Goal: Task Accomplishment & Management: Complete application form

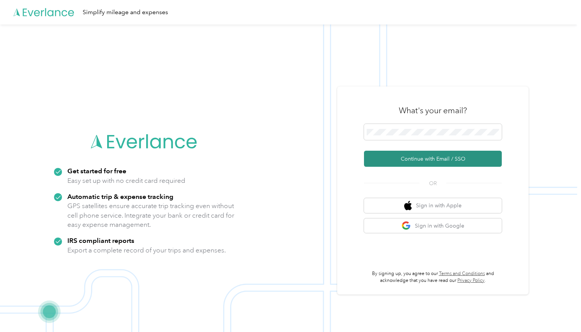
click at [413, 158] on button "Continue with Email / SSO" at bounding box center [433, 159] width 138 height 16
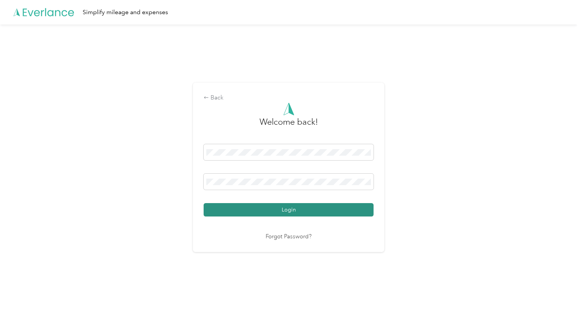
click at [312, 209] on button "Login" at bounding box center [289, 209] width 170 height 13
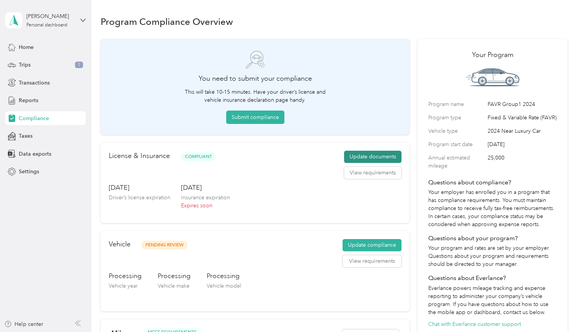
click at [367, 158] on button "Update documents" at bounding box center [372, 157] width 57 height 12
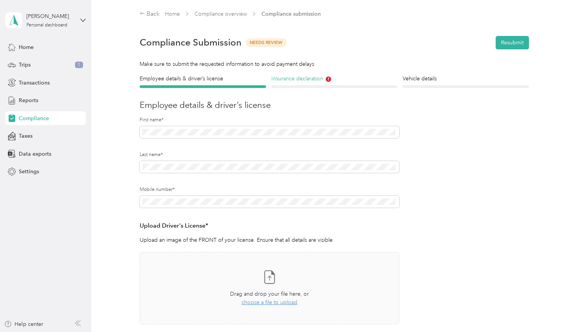
click at [296, 78] on h4 "Insurance declaration" at bounding box center [334, 79] width 126 height 8
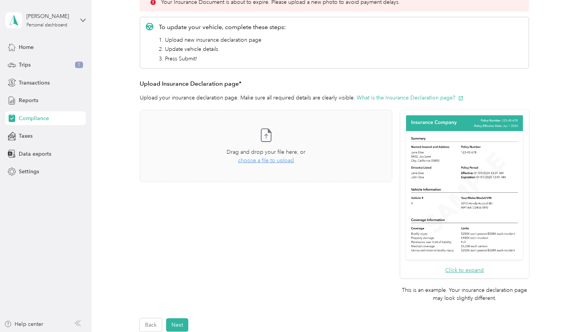
scroll to position [137, 0]
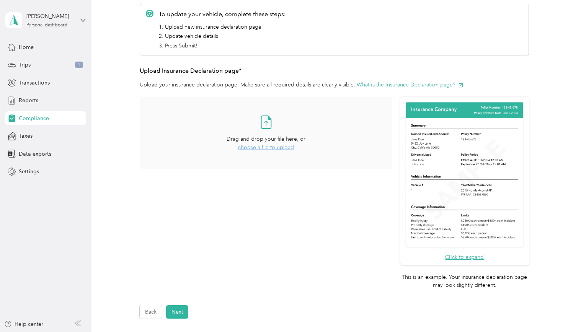
click at [268, 149] on span "choose a file to upload" at bounding box center [266, 147] width 56 height 7
click at [180, 310] on button "Next" at bounding box center [177, 311] width 22 height 13
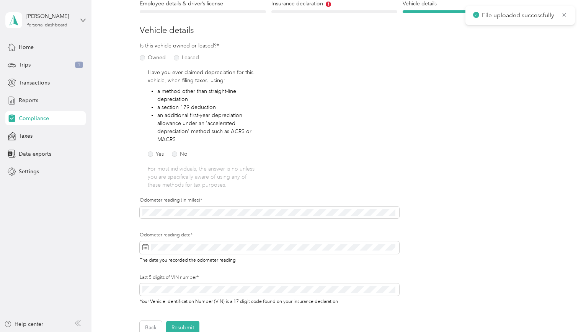
scroll to position [9, 0]
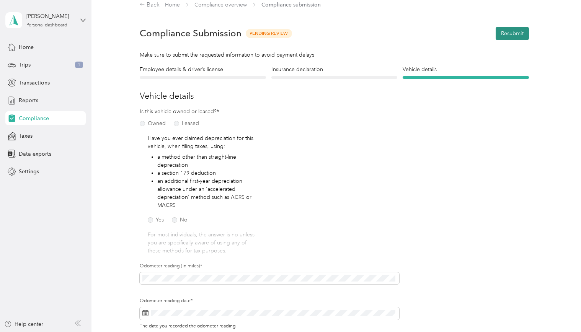
click at [516, 32] on button "Resubmit" at bounding box center [511, 33] width 33 height 13
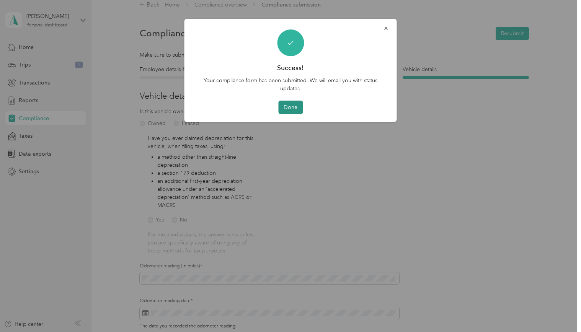
click at [295, 105] on button "Done" at bounding box center [290, 107] width 24 height 13
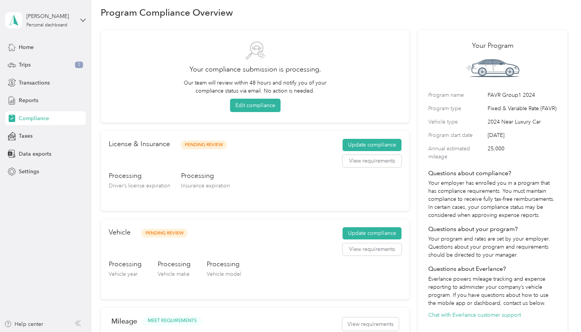
click at [574, 131] on div "Program Compliance Overview Your compliance submission is processing. Our team …" at bounding box center [334, 291] width 486 height 601
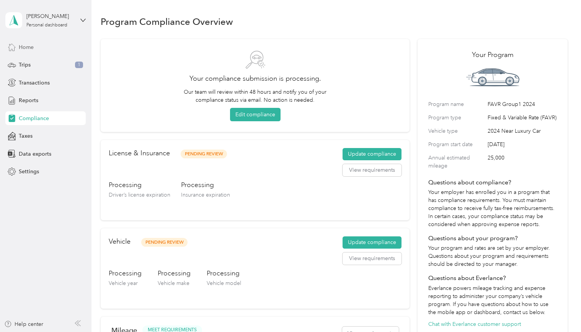
click at [28, 48] on span "Home" at bounding box center [26, 47] width 15 height 8
